Goal: Information Seeking & Learning: Learn about a topic

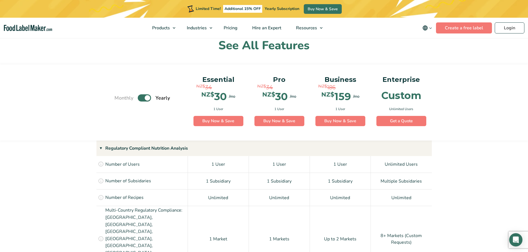
scroll to position [415, 0]
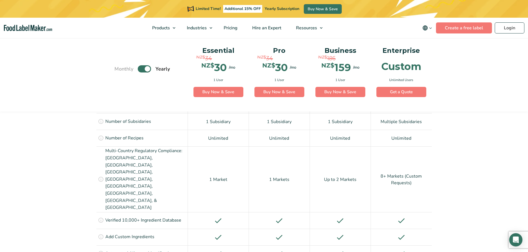
click at [147, 69] on label "Toggle" at bounding box center [144, 69] width 13 height 7
click at [119, 69] on input "Toggle" at bounding box center [117, 69] width 4 height 4
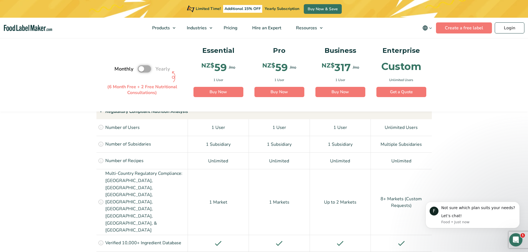
scroll to position [360, 0]
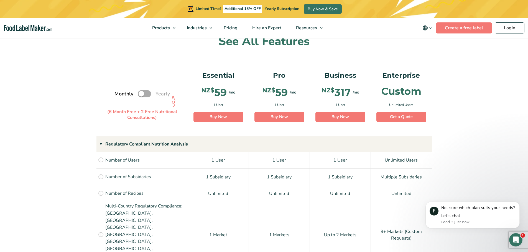
click at [145, 93] on label "Toggle" at bounding box center [144, 93] width 13 height 7
click at [119, 93] on input "Toggle" at bounding box center [117, 94] width 4 height 4
checkbox input "true"
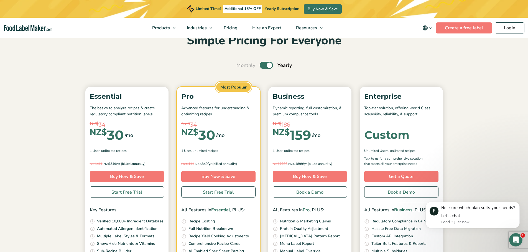
scroll to position [28, 0]
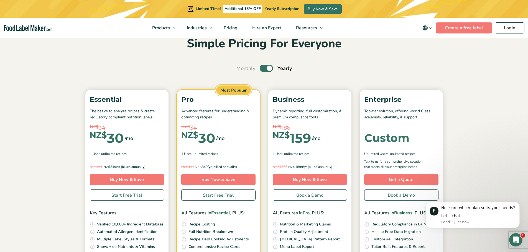
click at [264, 70] on label "Toggle" at bounding box center [265, 68] width 13 height 7
click at [241, 70] on input "Toggle" at bounding box center [239, 69] width 4 height 4
checkbox input "false"
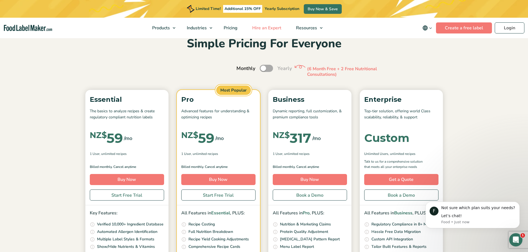
click at [267, 30] on span "Hire an Expert" at bounding box center [265, 28] width 31 height 6
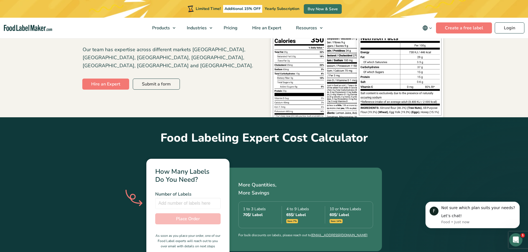
scroll to position [111, 0]
